Goal: Transaction & Acquisition: Purchase product/service

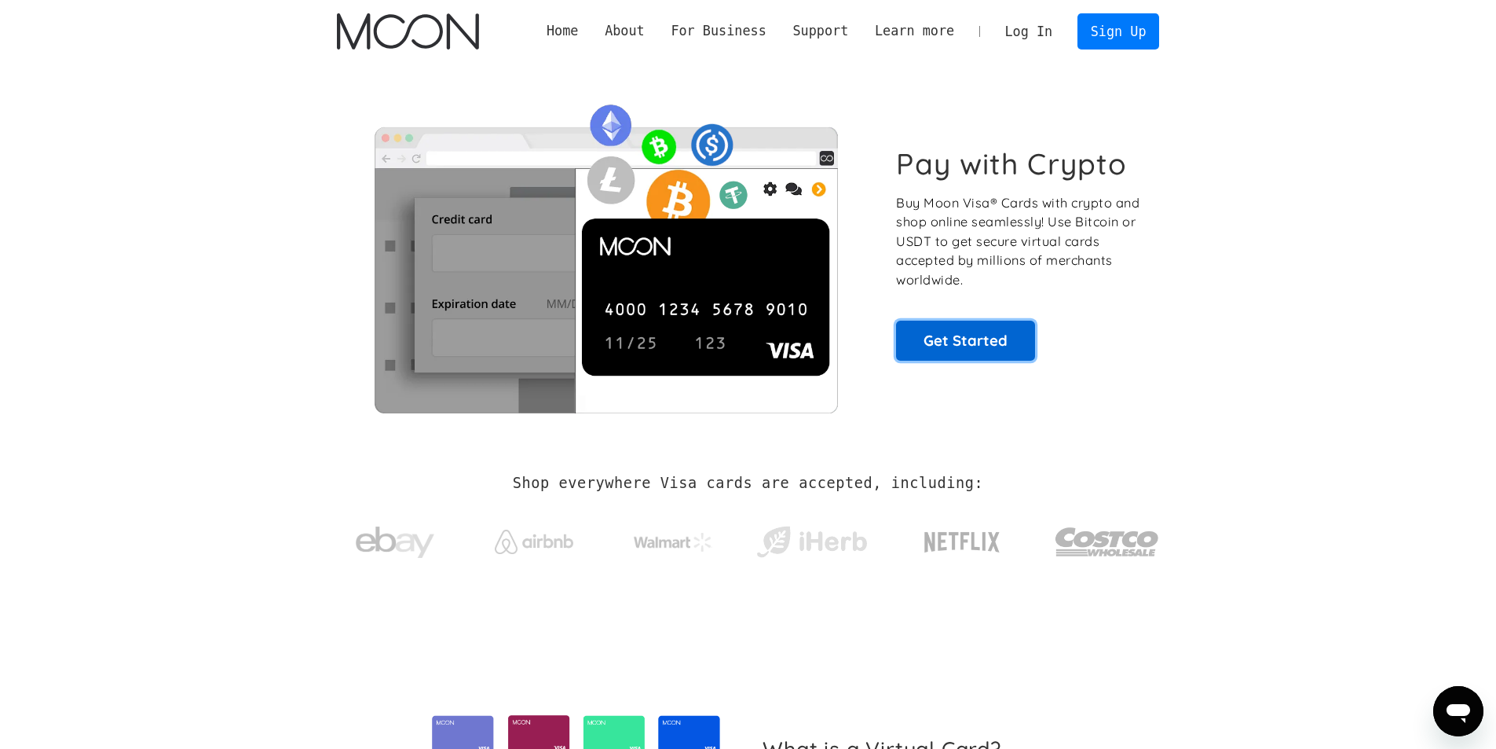
click at [966, 342] on link "Get Started" at bounding box center [965, 340] width 139 height 39
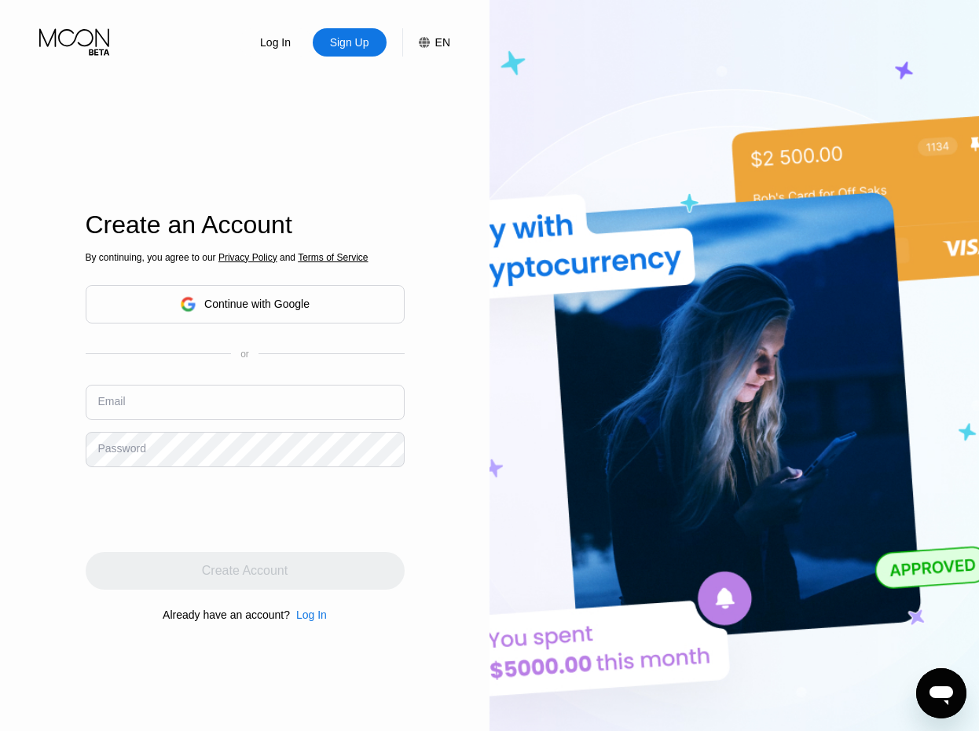
click at [335, 295] on div "Continue with Google" at bounding box center [245, 304] width 319 height 38
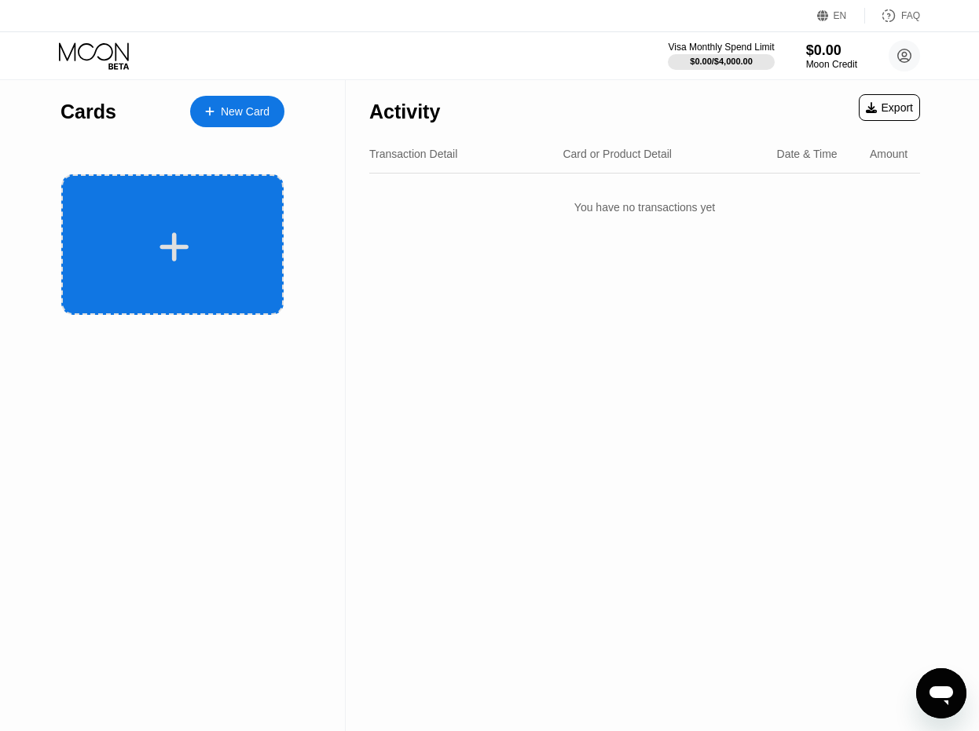
click at [185, 251] on icon at bounding box center [174, 246] width 31 height 35
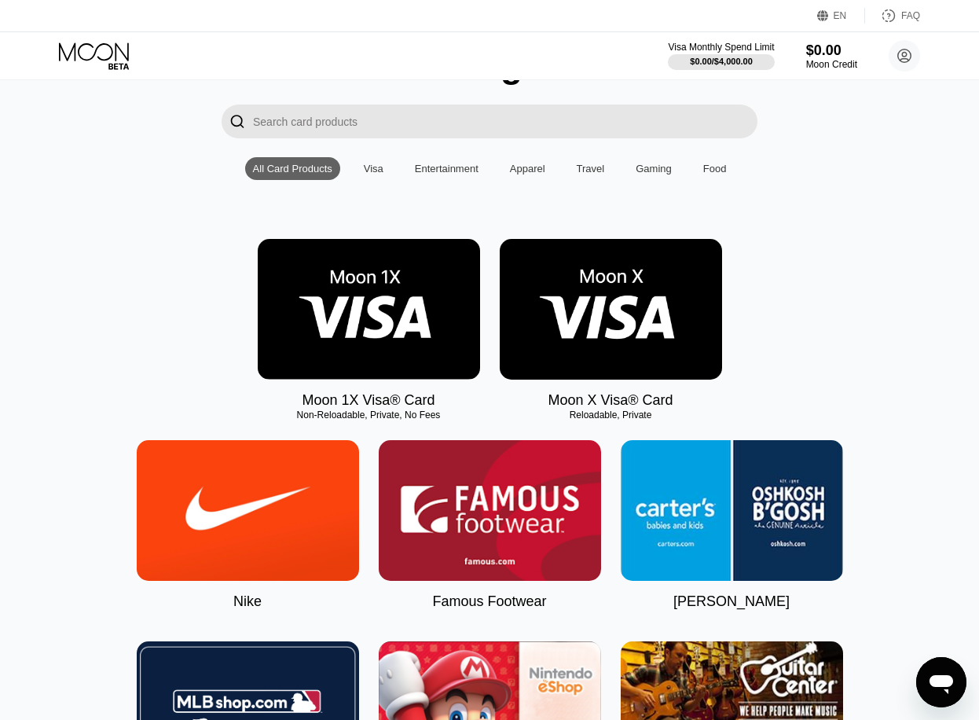
scroll to position [79, 0]
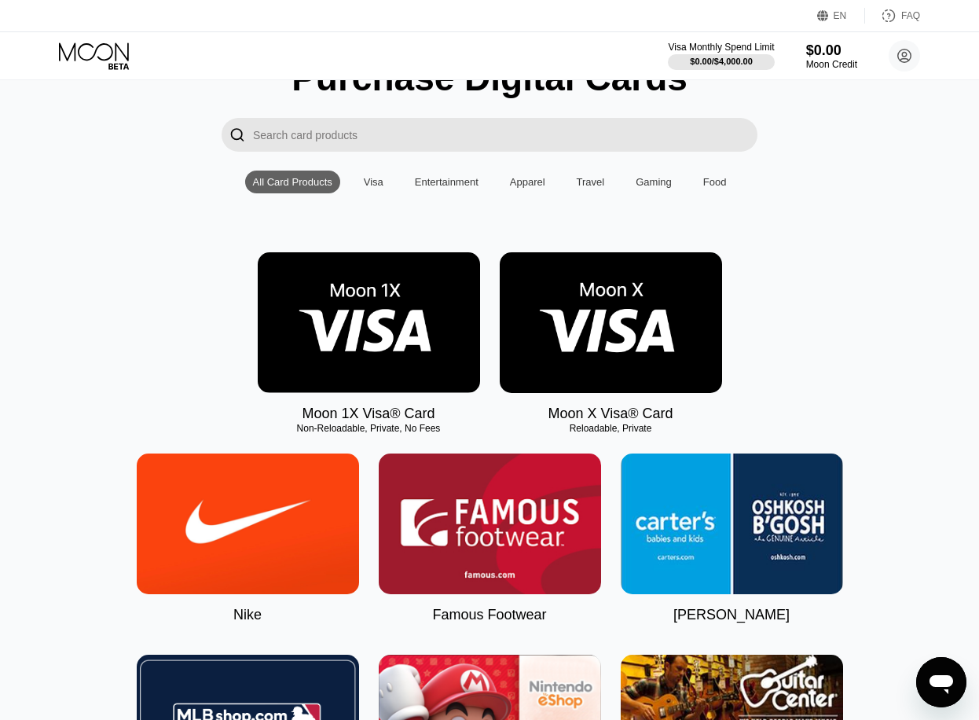
click at [635, 317] on img at bounding box center [611, 322] width 222 height 141
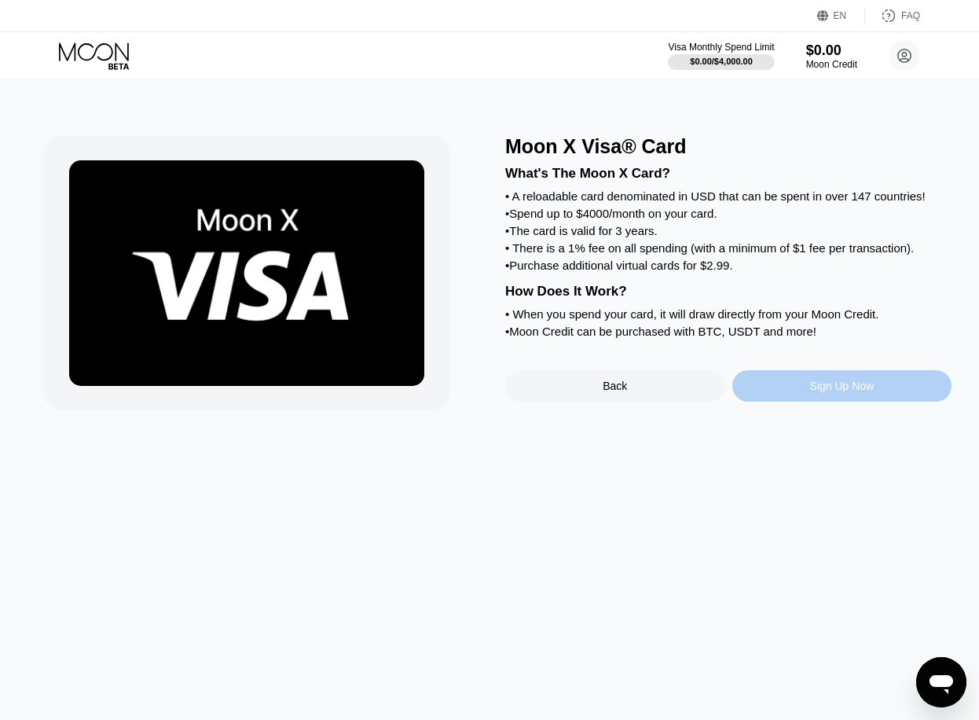
click at [857, 392] on div "Sign Up Now" at bounding box center [842, 385] width 64 height 13
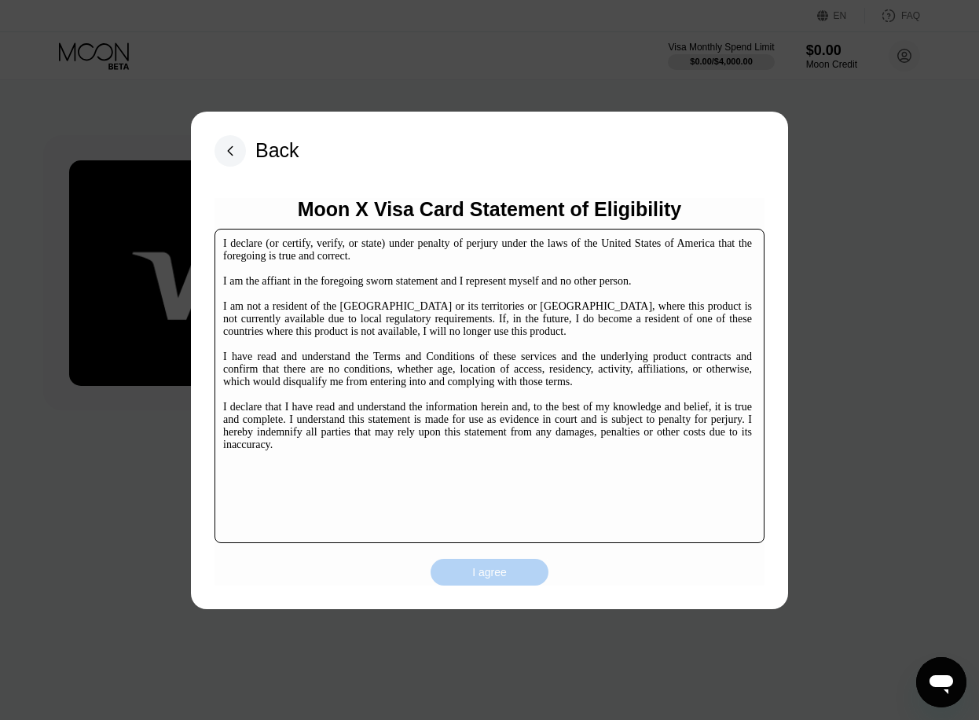
click at [497, 570] on div "I agree" at bounding box center [489, 572] width 35 height 14
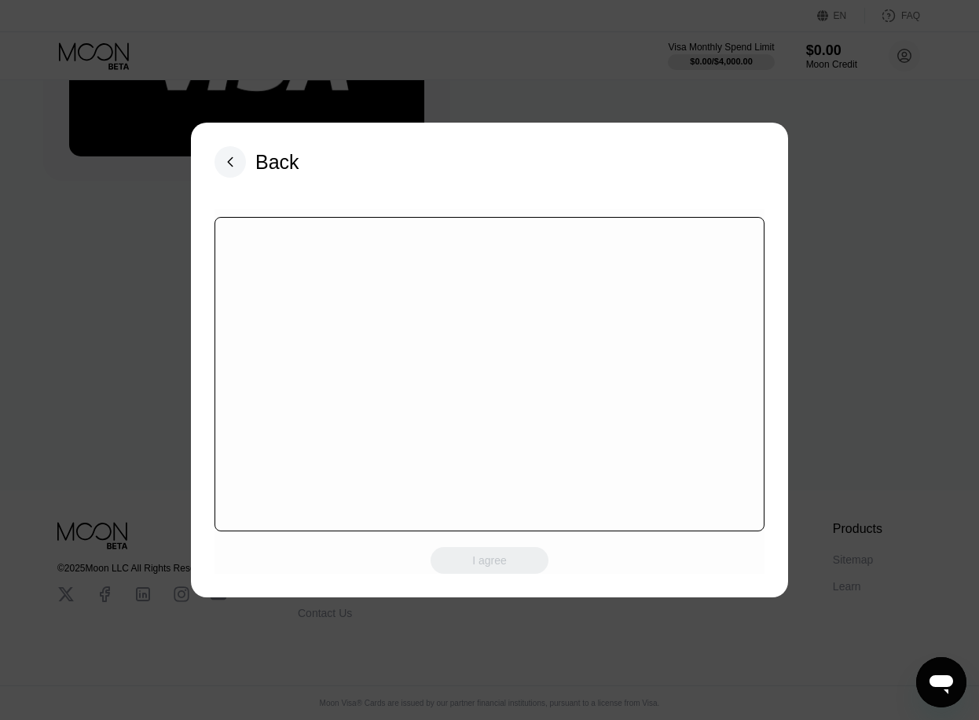
scroll to position [241, 0]
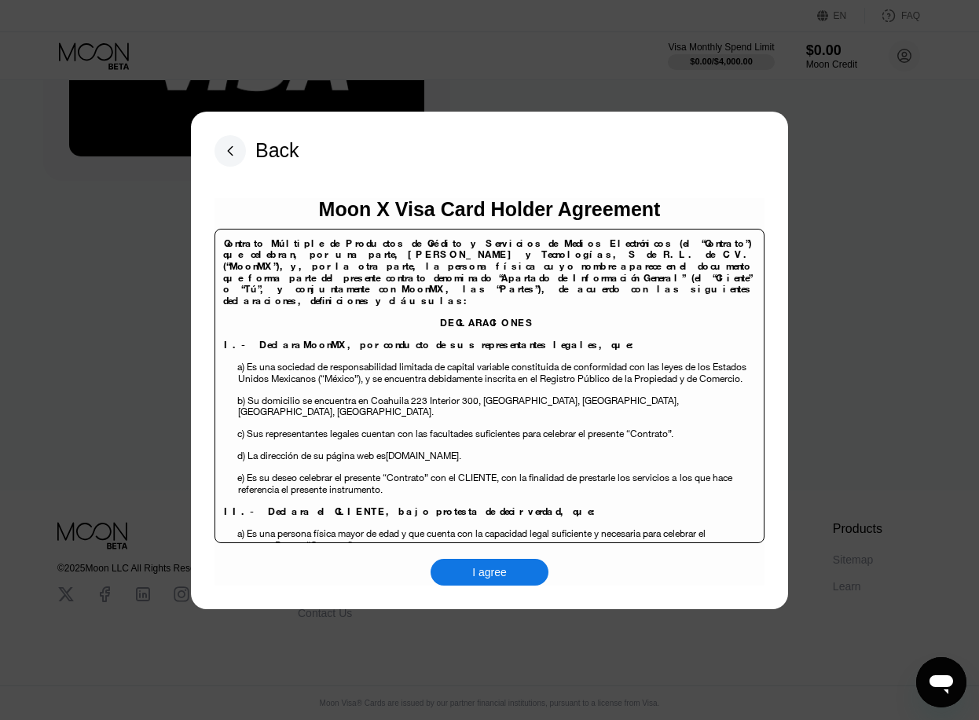
click at [495, 573] on div "I agree" at bounding box center [489, 572] width 35 height 14
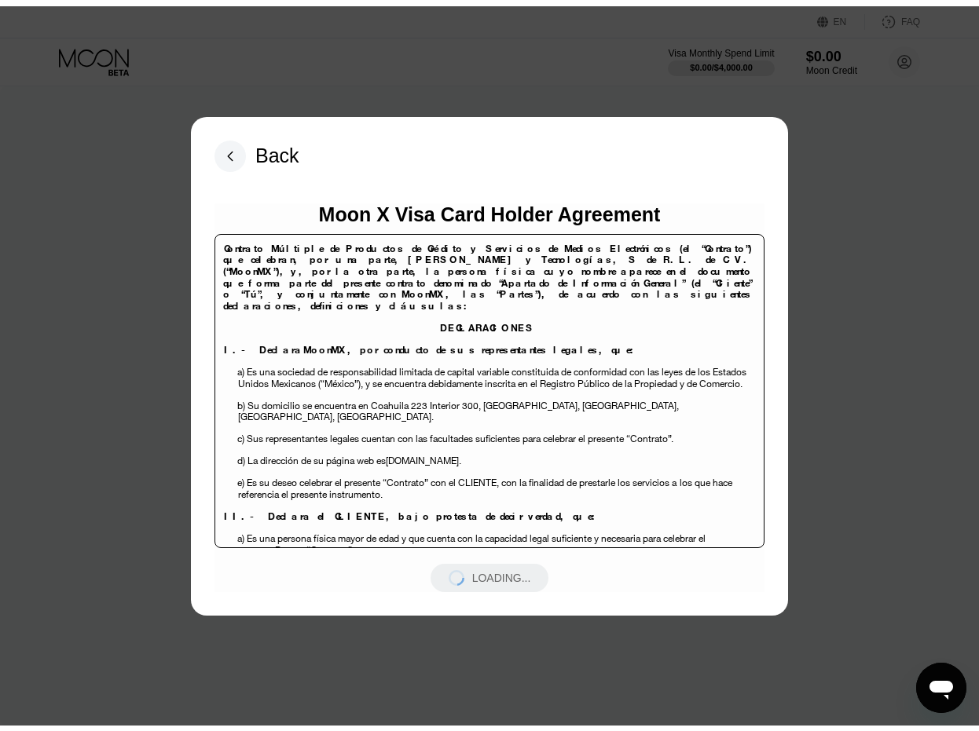
scroll to position [0, 0]
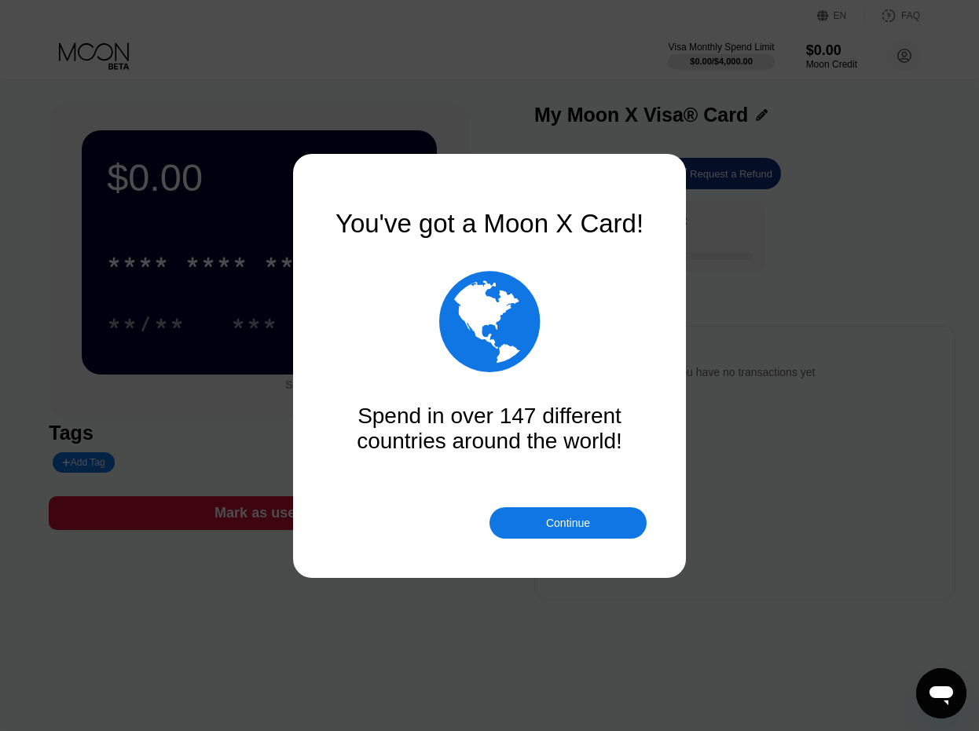
click at [596, 525] on div "Continue" at bounding box center [567, 522] width 157 height 31
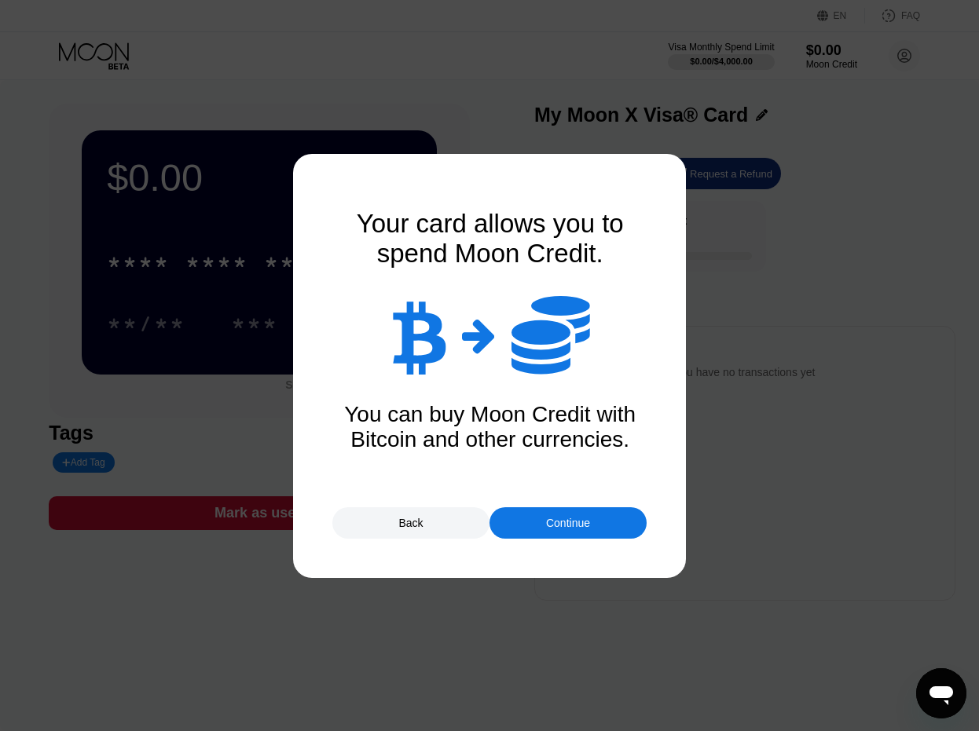
click at [596, 525] on div "Continue" at bounding box center [567, 522] width 157 height 31
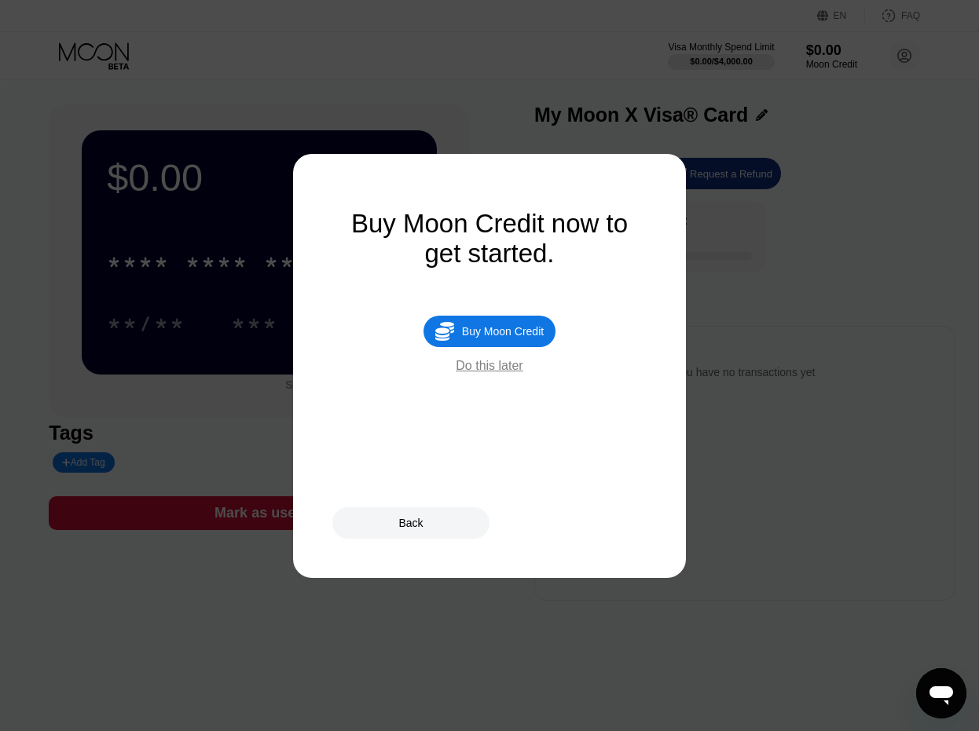
click at [509, 373] on div "Do this later" at bounding box center [489, 366] width 67 height 14
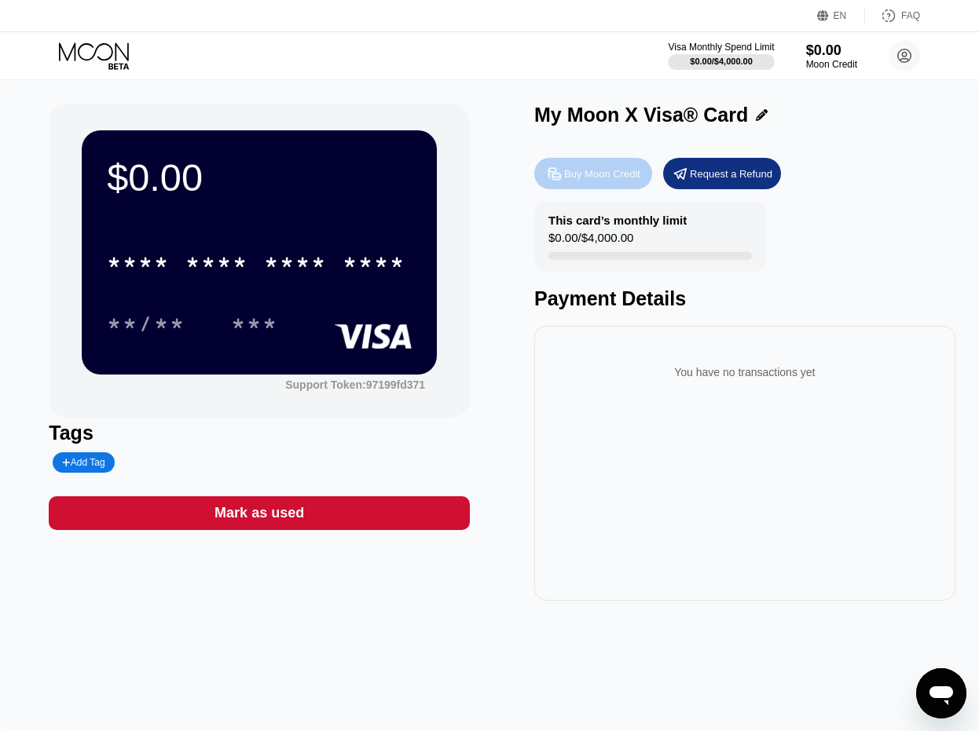
click at [613, 173] on div "Buy Moon Credit" at bounding box center [602, 173] width 76 height 13
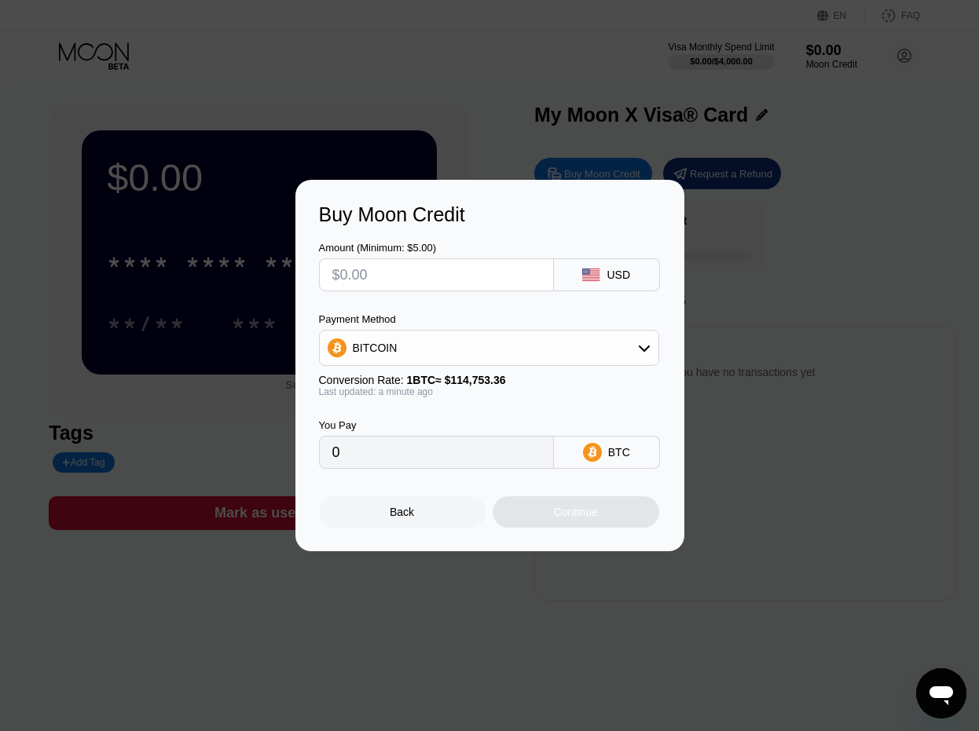
click at [458, 270] on input "text" at bounding box center [436, 274] width 208 height 31
type input "$5"
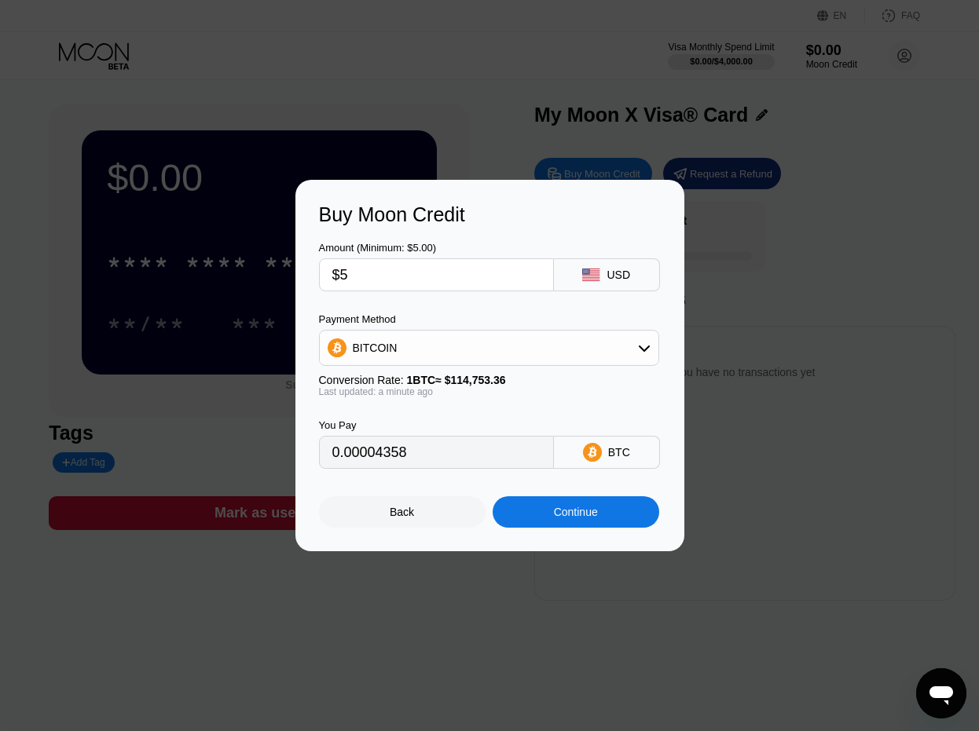
type input "0.00004358"
type input "$5"
click at [643, 343] on icon at bounding box center [644, 348] width 13 height 13
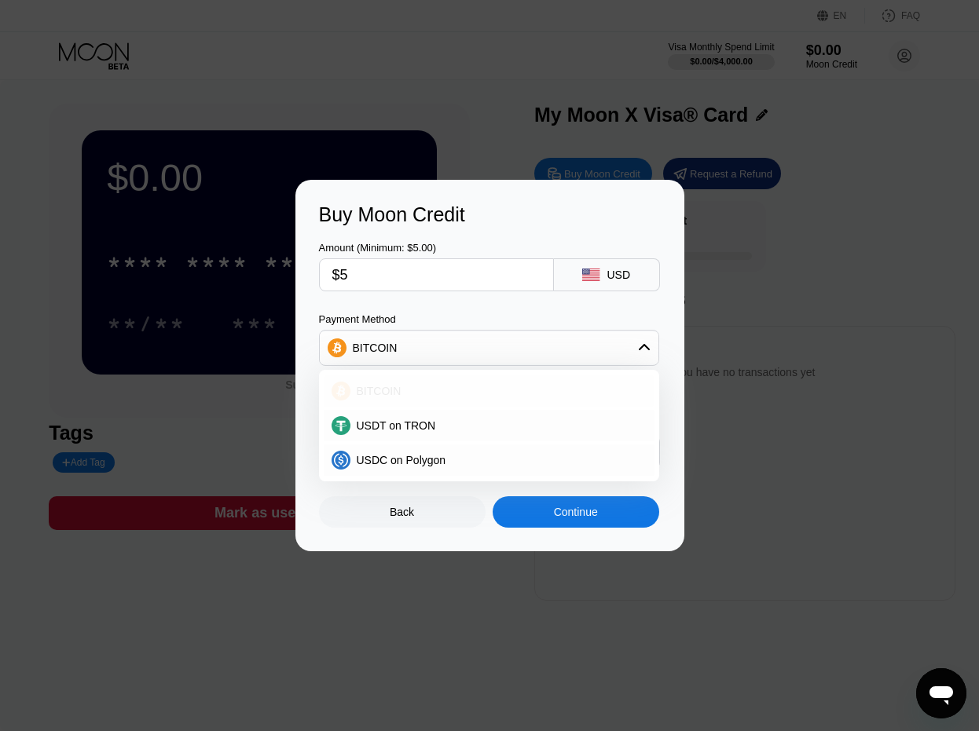
click at [436, 382] on div "BITCOIN" at bounding box center [489, 390] width 331 height 31
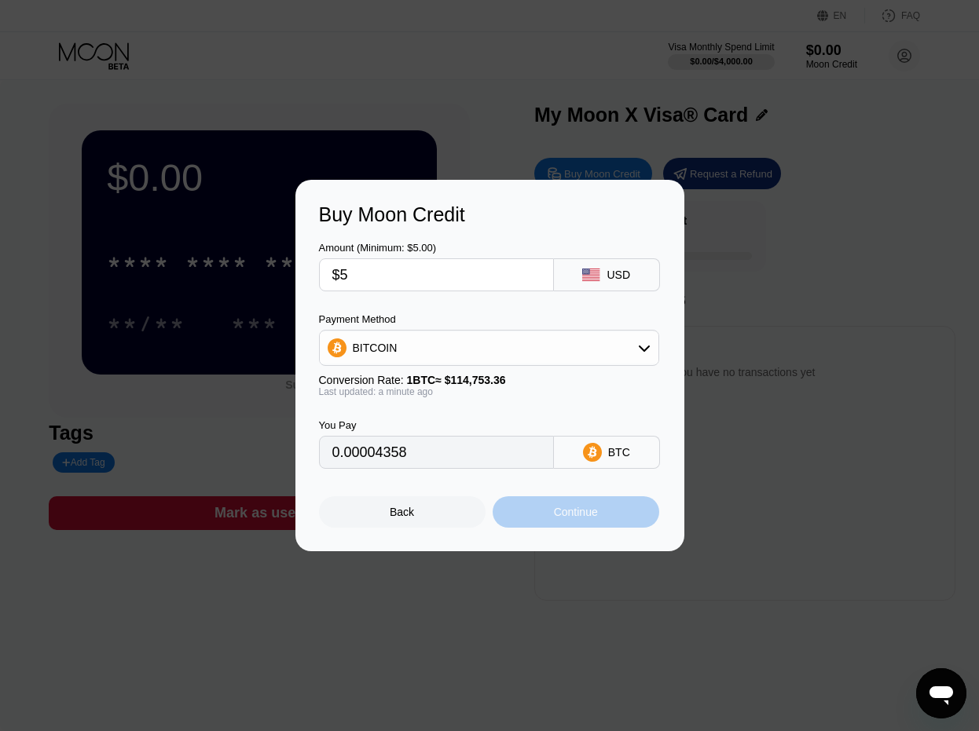
click at [604, 514] on div "Continue" at bounding box center [576, 511] width 167 height 31
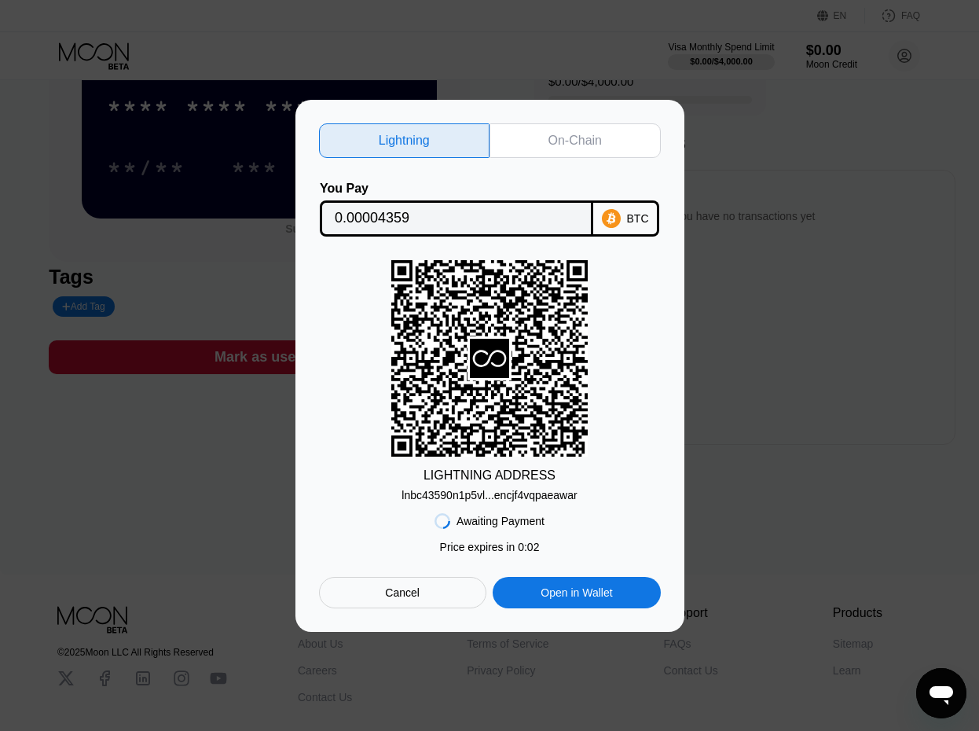
scroll to position [157, 0]
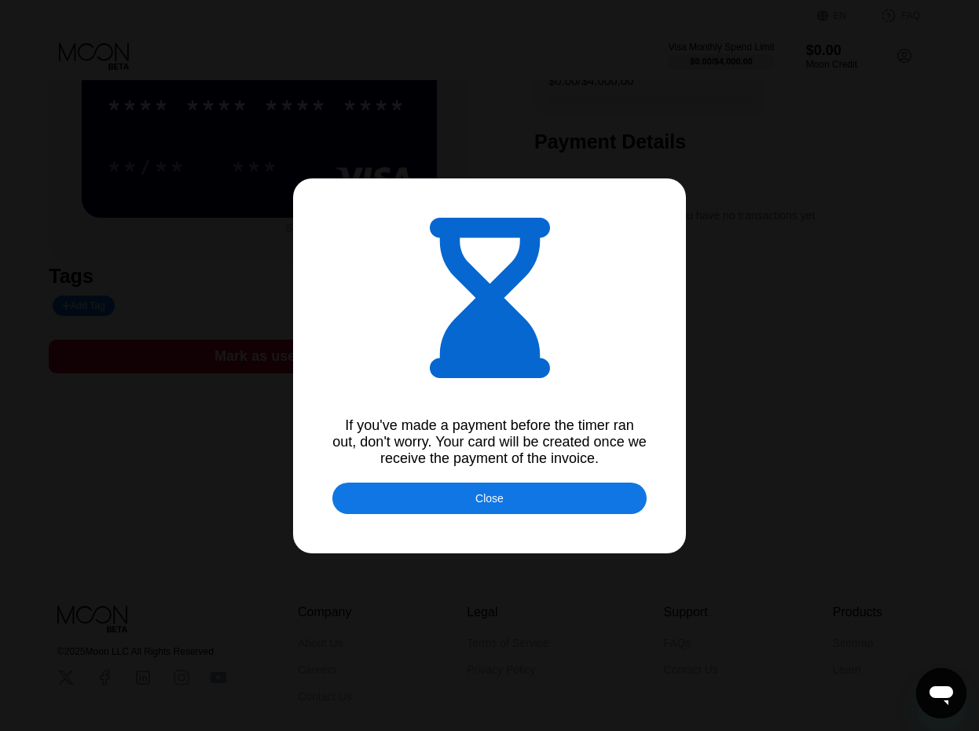
click at [544, 493] on div "Close" at bounding box center [489, 497] width 314 height 31
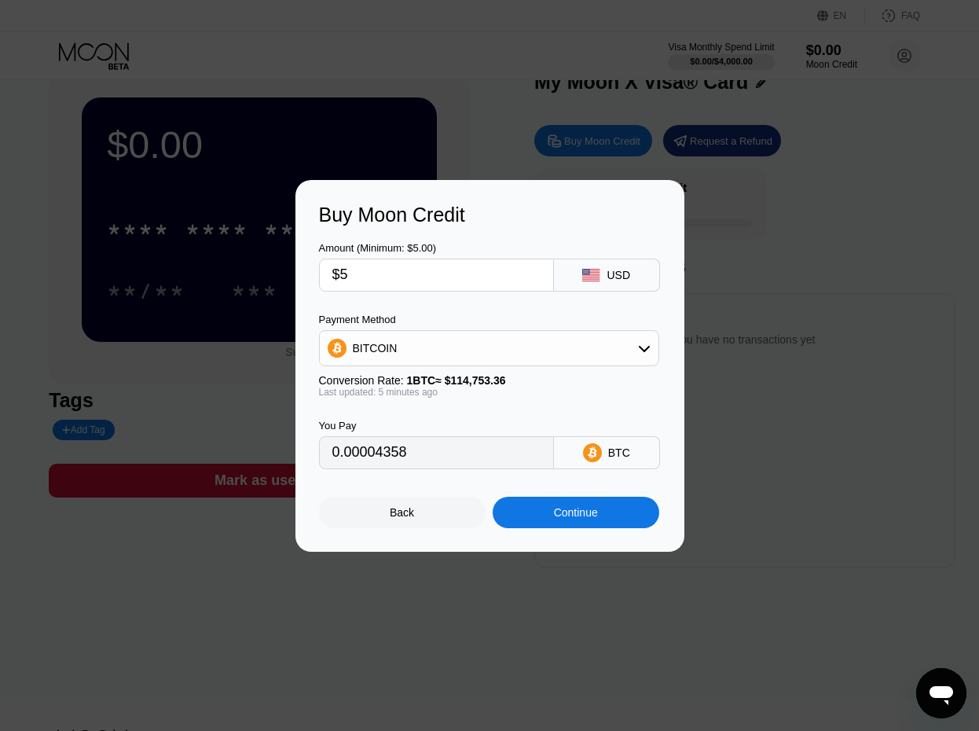
scroll to position [0, 0]
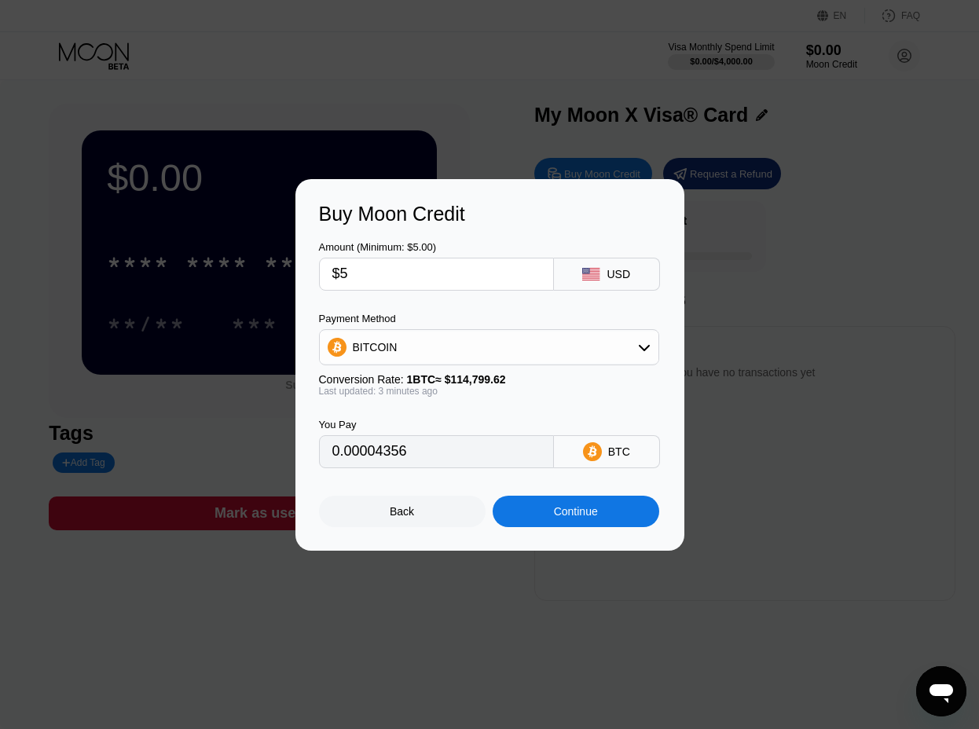
type input "0.00004354"
type input "0.00004357"
type input "0.00004360"
type input "0.00004362"
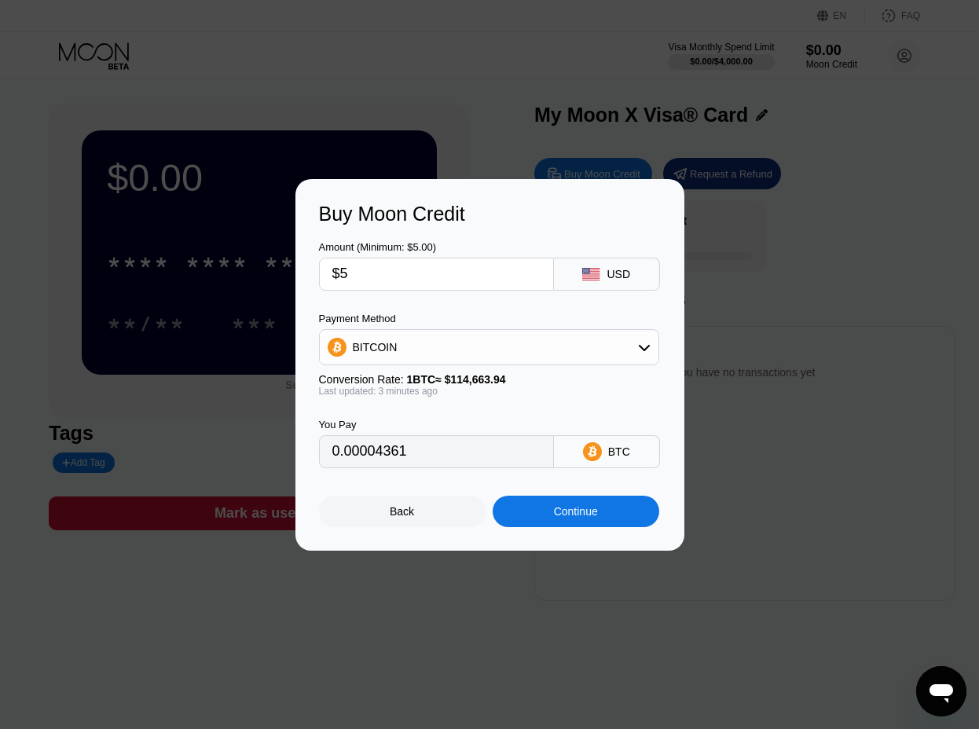
type input "0.00004362"
